Goal: Navigation & Orientation: Find specific page/section

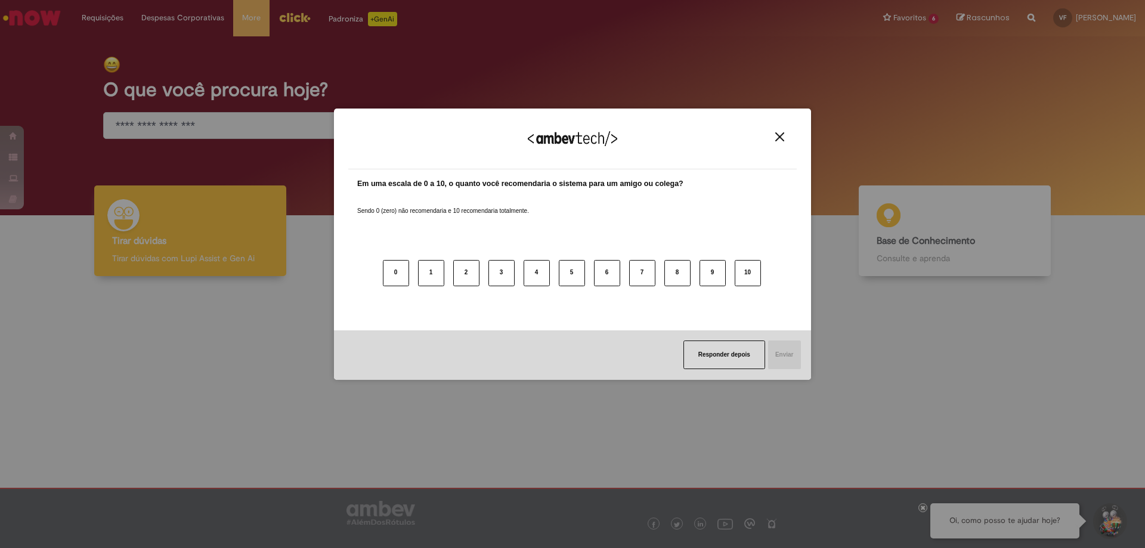
click at [782, 134] on img "Close" at bounding box center [779, 136] width 9 height 9
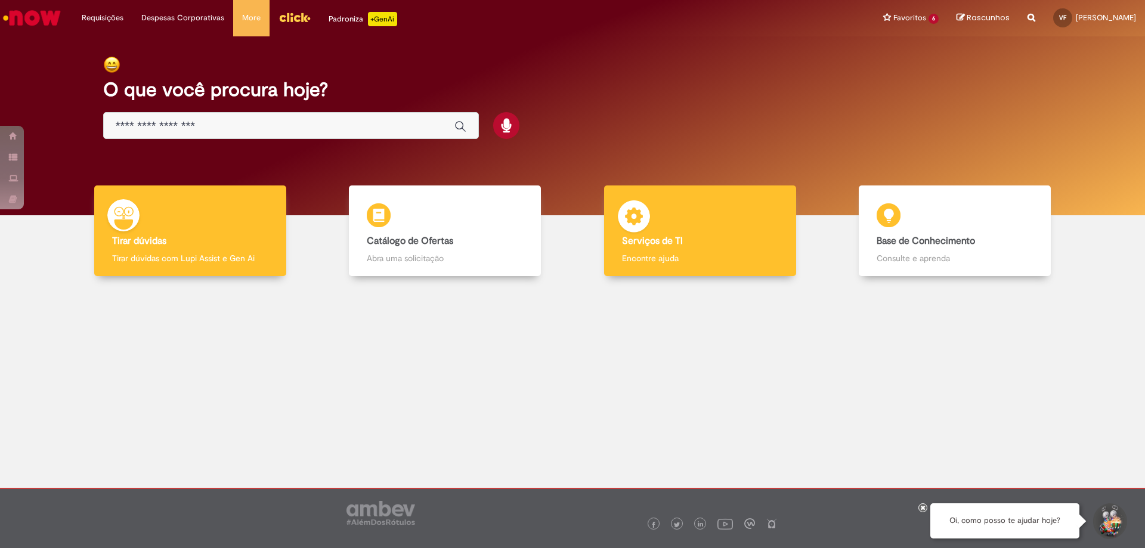
click at [687, 237] on h4 "Serviços de TI" at bounding box center [700, 241] width 156 height 11
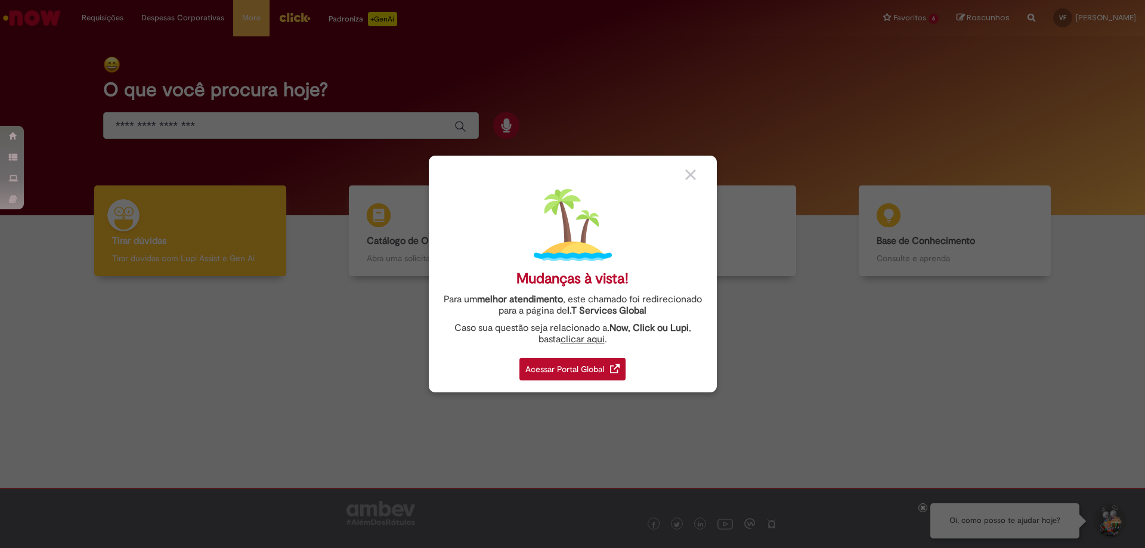
click at [576, 371] on div "Acessar Portal Global" at bounding box center [572, 369] width 106 height 23
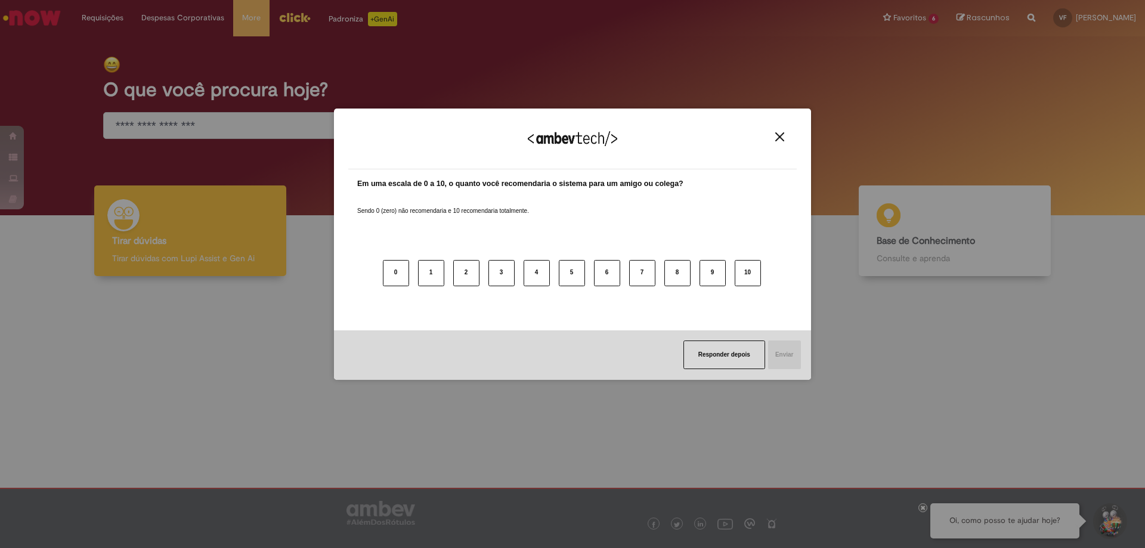
click at [778, 134] on img "Close" at bounding box center [779, 136] width 9 height 9
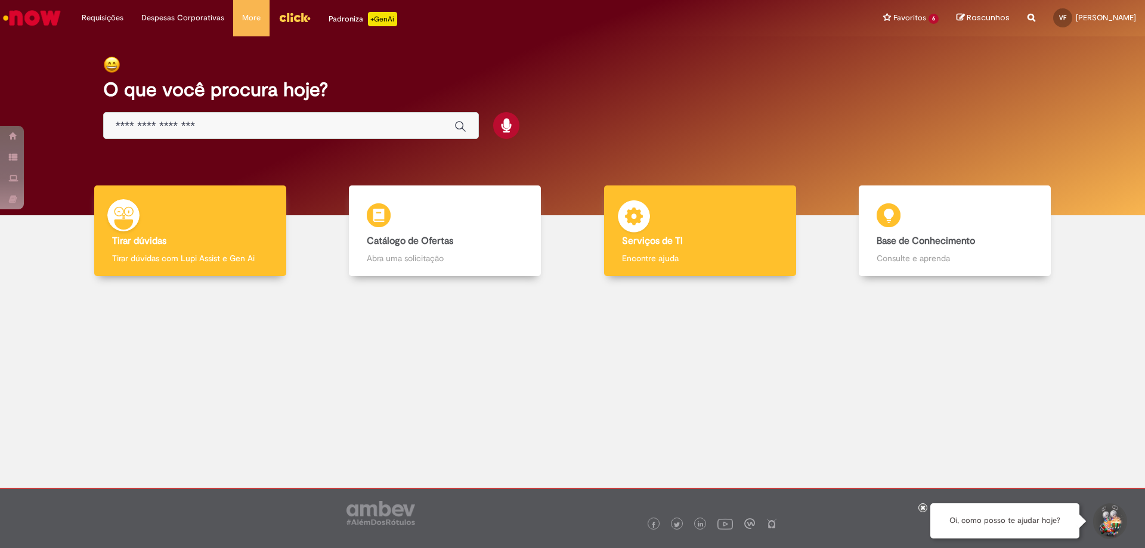
click at [738, 256] on p "Encontre ajuda" at bounding box center [700, 258] width 156 height 12
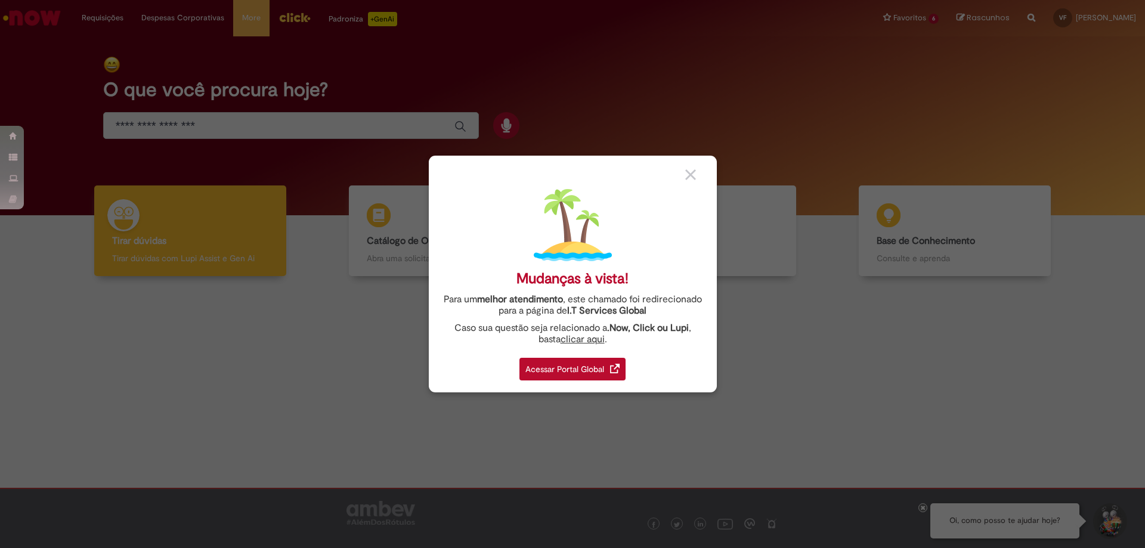
click at [568, 366] on div "Acessar Portal Global" at bounding box center [572, 369] width 106 height 23
